Goal: Navigation & Orientation: Find specific page/section

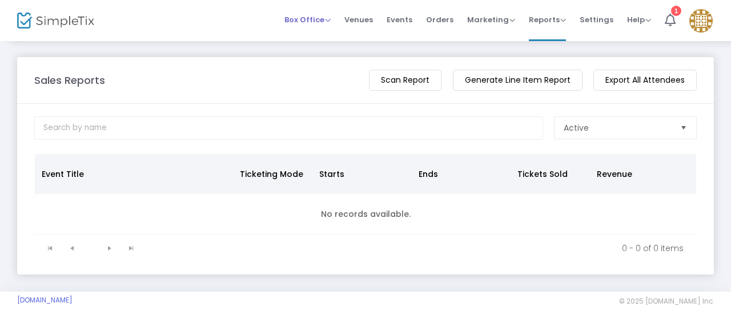
click at [316, 20] on span "Box Office" at bounding box center [307, 19] width 46 height 11
click at [407, 21] on span "Events" at bounding box center [399, 19] width 26 height 29
